Goal: Task Accomplishment & Management: Manage account settings

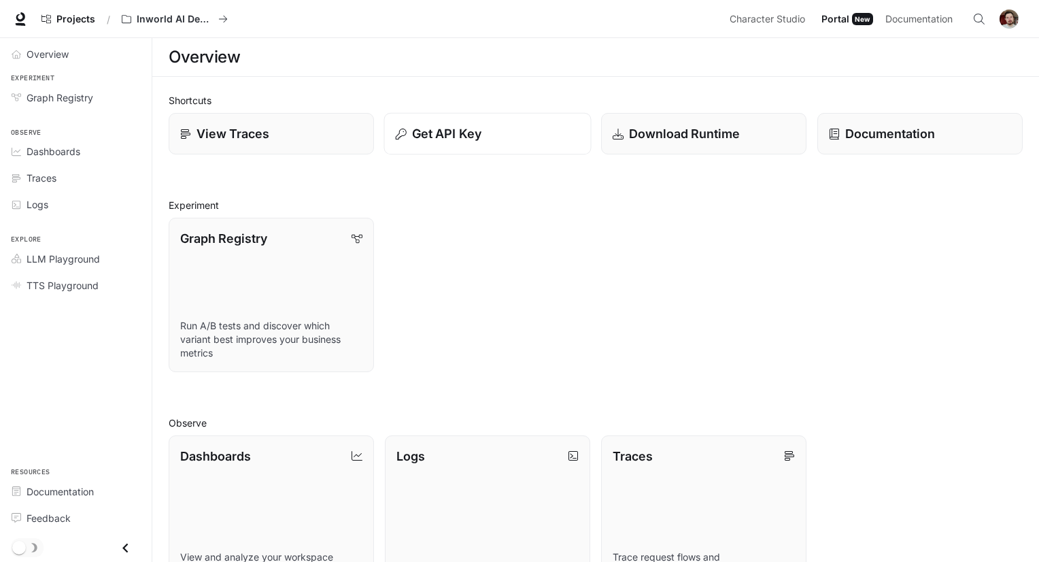
click at [514, 140] on div "Get API Key" at bounding box center [488, 133] width 184 height 18
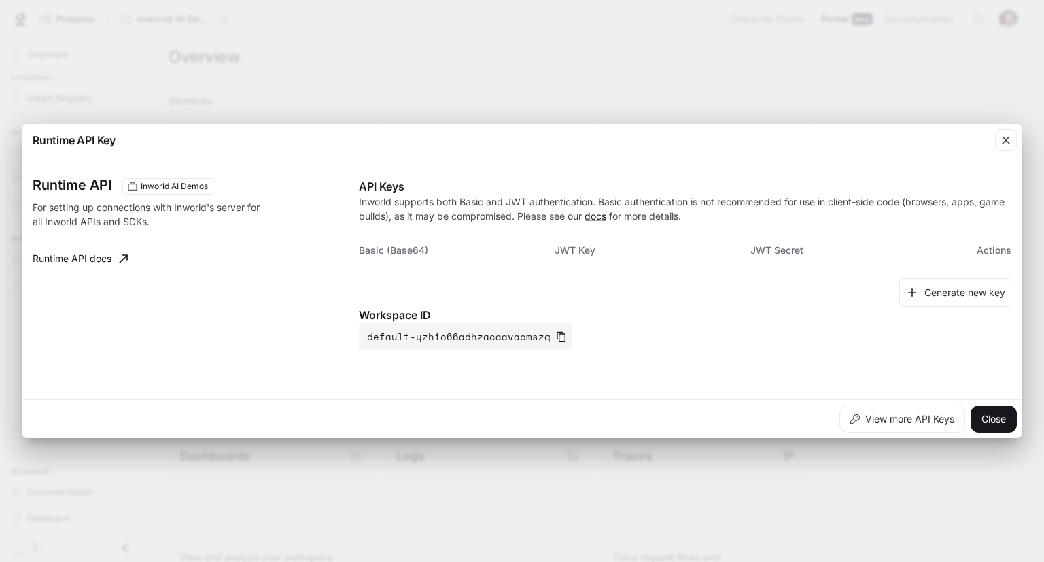
click at [483, 254] on th "Basic (Base64)" at bounding box center [457, 250] width 196 height 33
click at [438, 250] on th "Basic (Base64)" at bounding box center [457, 250] width 196 height 33
click at [933, 290] on button "Generate new key" at bounding box center [956, 292] width 112 height 29
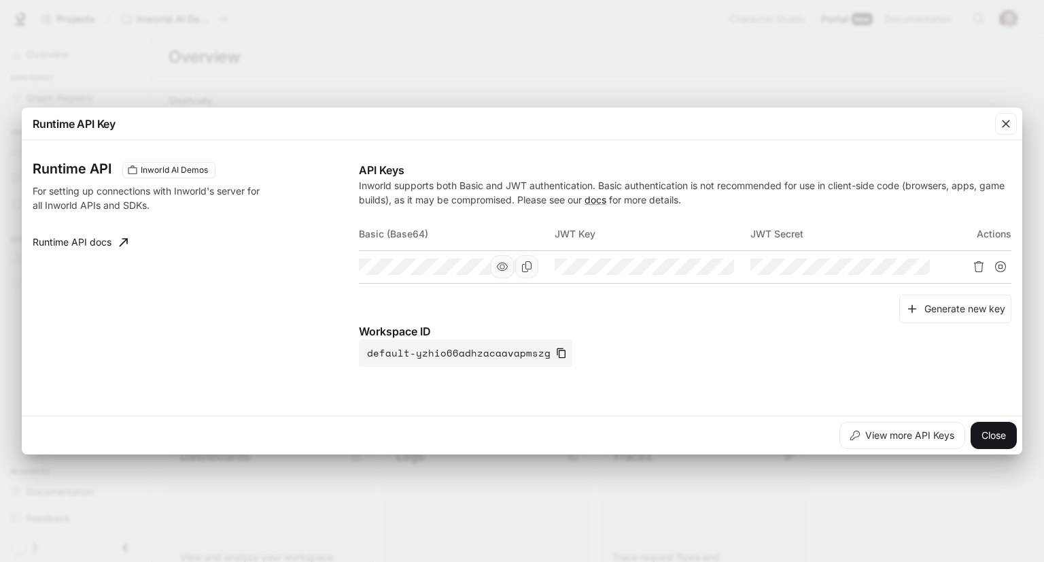
click at [500, 269] on icon "button" at bounding box center [502, 266] width 11 height 11
click at [524, 267] on icon "Copy Basic (Base64)" at bounding box center [526, 266] width 11 height 11
click at [925, 428] on button "View more API Keys" at bounding box center [903, 435] width 126 height 27
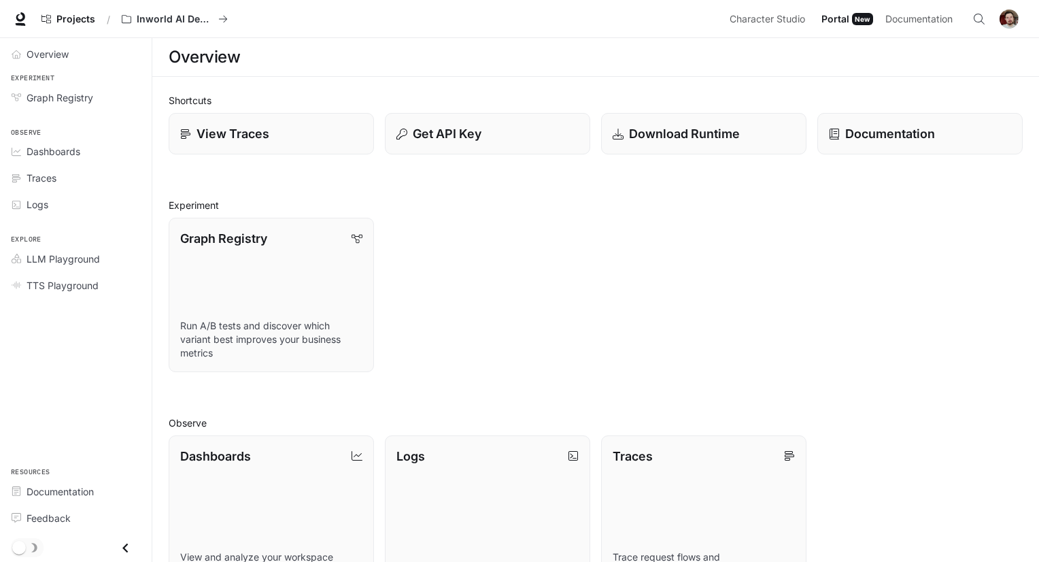
click at [1004, 22] on img "button" at bounding box center [1008, 19] width 19 height 19
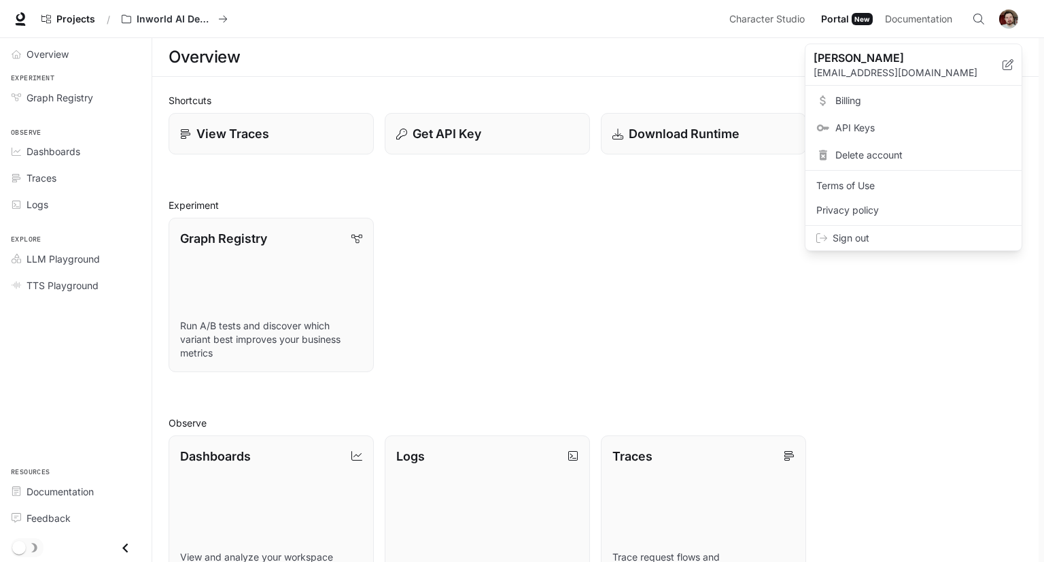
click at [870, 121] on span "API Keys" at bounding box center [923, 128] width 175 height 14
